Goal: Task Accomplishment & Management: Use online tool/utility

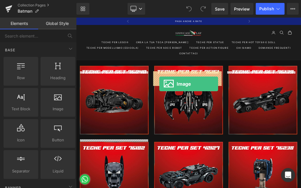
scroll to position [470, 0]
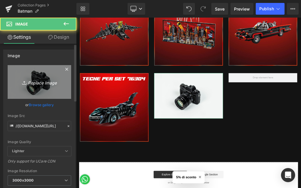
click at [45, 84] on icon "Replace Image" at bounding box center [39, 81] width 47 height 7
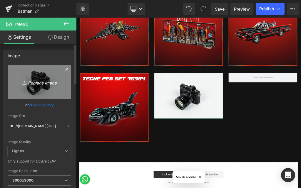
type input "C:\fakepath\327.jpg"
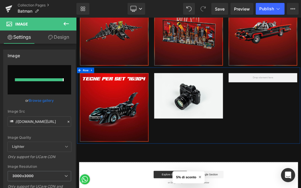
type input "[URL][DOMAIN_NAME]"
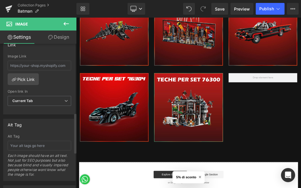
scroll to position [265, 0]
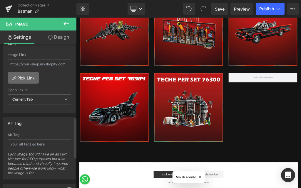
click at [30, 78] on link "Pick Link" at bounding box center [23, 78] width 31 height 12
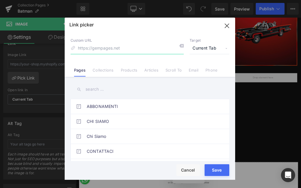
click at [97, 49] on input at bounding box center [127, 48] width 113 height 11
click at [94, 69] on link "Collections" at bounding box center [103, 72] width 21 height 9
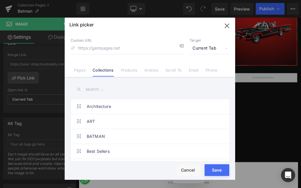
click at [98, 86] on input "text" at bounding box center [150, 89] width 159 height 13
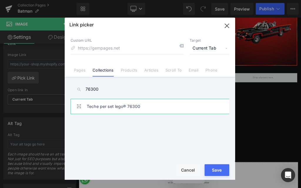
type input "76300"
click at [94, 110] on link "Teche per set lego® 76300" at bounding box center [151, 106] width 129 height 15
type input "/collections/teche-per-set-lego®-76300"
click at [220, 167] on button "Save" at bounding box center [217, 171] width 25 height 12
type input "/collections/teche-per-set-lego®-76300"
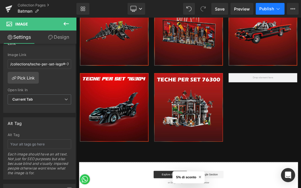
click at [267, 12] on button "Publish" at bounding box center [270, 9] width 29 height 12
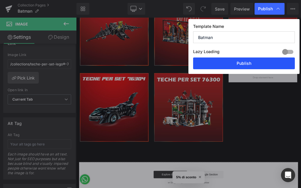
click at [248, 66] on button "Publish" at bounding box center [244, 64] width 102 height 12
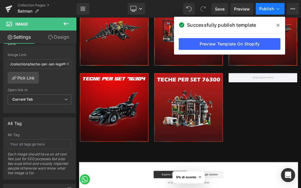
click at [270, 5] on button "Publish" at bounding box center [270, 9] width 29 height 12
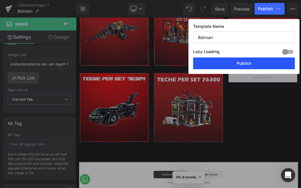
click at [254, 66] on button "Publish" at bounding box center [244, 64] width 102 height 12
